Goal: Transaction & Acquisition: Download file/media

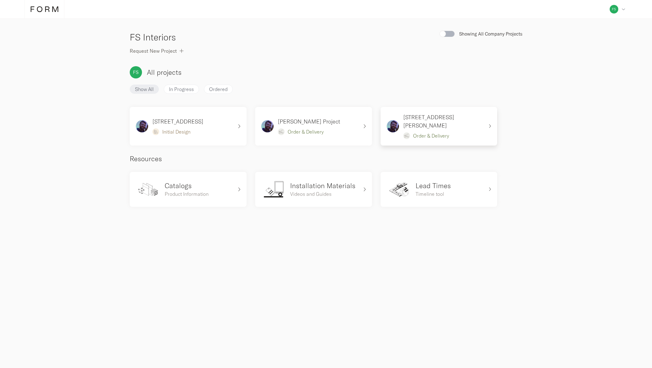
click at [396, 120] on img at bounding box center [393, 126] width 12 height 12
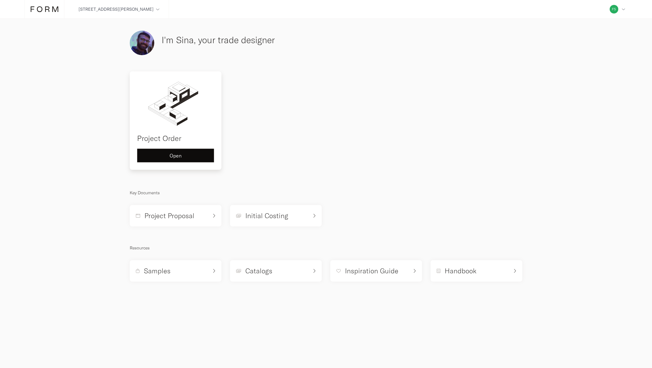
click at [175, 150] on button "Open" at bounding box center [175, 156] width 77 height 14
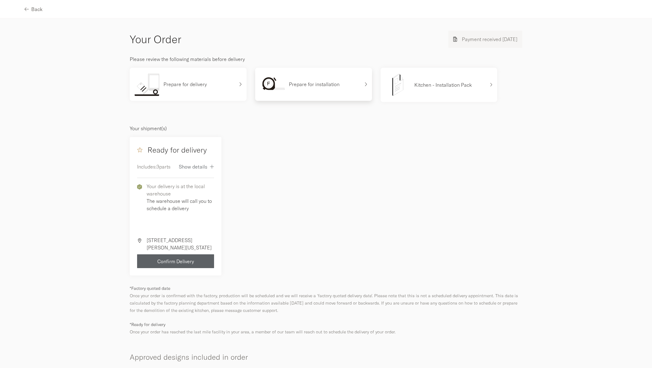
click at [356, 85] on div "Prepare for installation" at bounding box center [310, 84] width 100 height 23
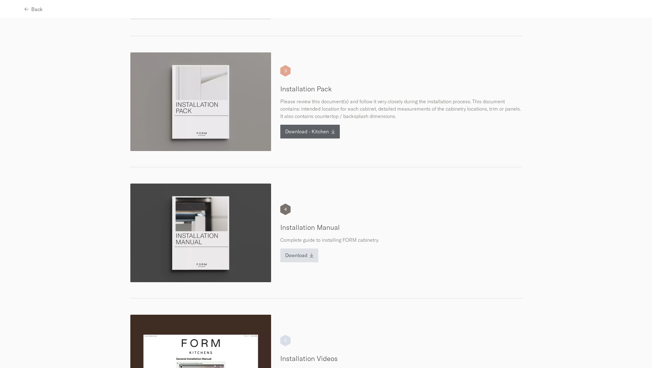
scroll to position [309, 0]
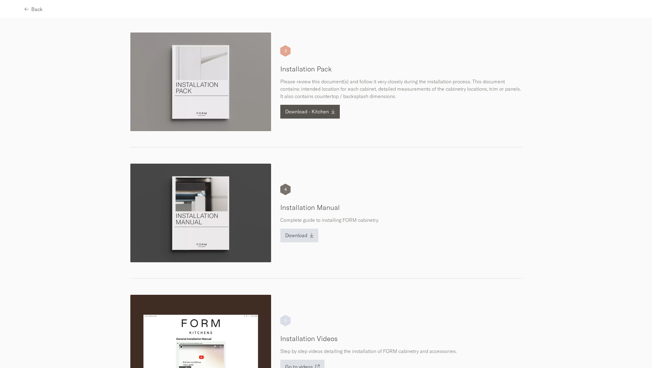
click at [333, 113] on button "Download - Kitchen" at bounding box center [310, 112] width 60 height 14
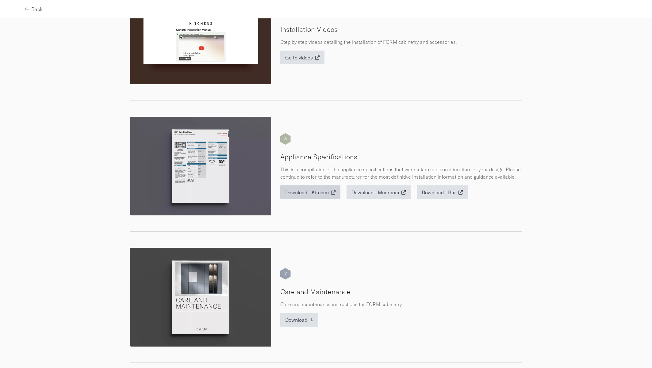
scroll to position [623, 0]
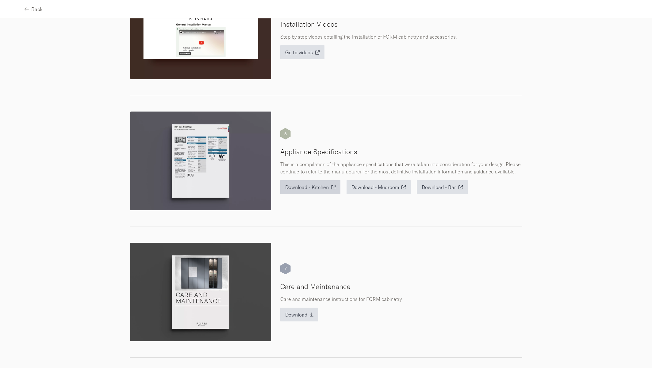
click at [328, 189] on div "Download - Kitchen" at bounding box center [310, 187] width 50 height 5
click at [398, 190] on div "Download - Mudroom" at bounding box center [379, 187] width 54 height 5
click at [447, 194] on button "Download - Bar" at bounding box center [442, 187] width 51 height 14
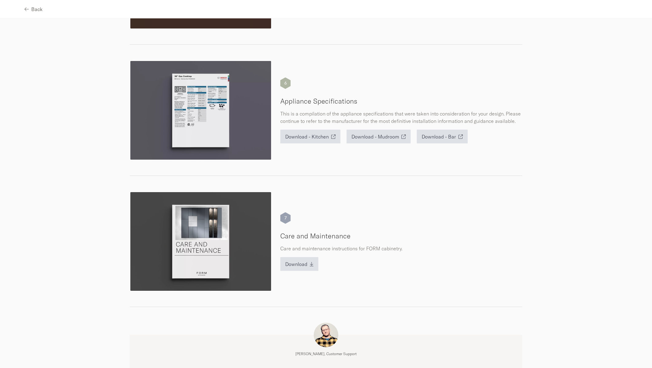
scroll to position [725, 0]
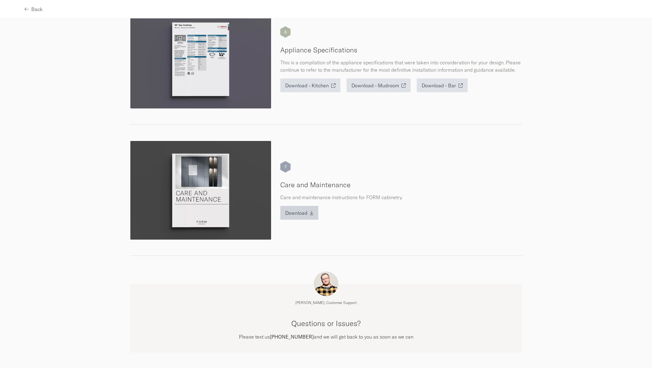
click at [310, 214] on icon "button" at bounding box center [312, 213] width 4 height 5
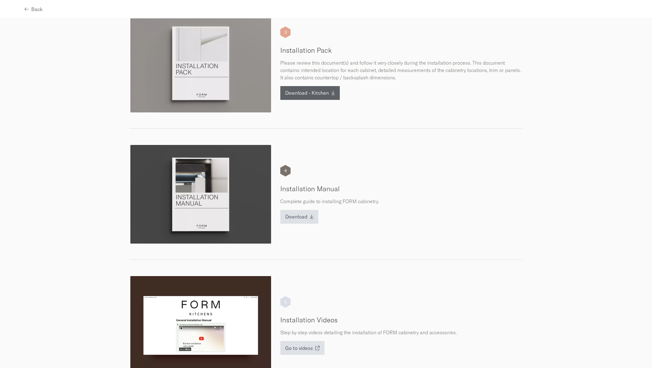
scroll to position [328, 0]
click at [323, 91] on span "Download - Kitchen" at bounding box center [307, 92] width 44 height 5
click at [305, 217] on div "Download" at bounding box center [299, 216] width 28 height 5
